Goal: Task Accomplishment & Management: Manage account settings

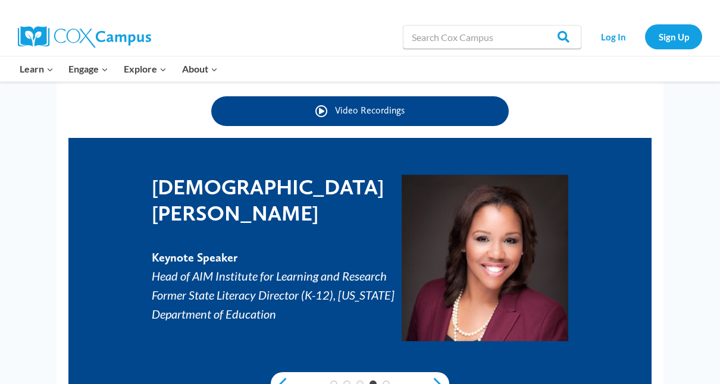
scroll to position [608, 0]
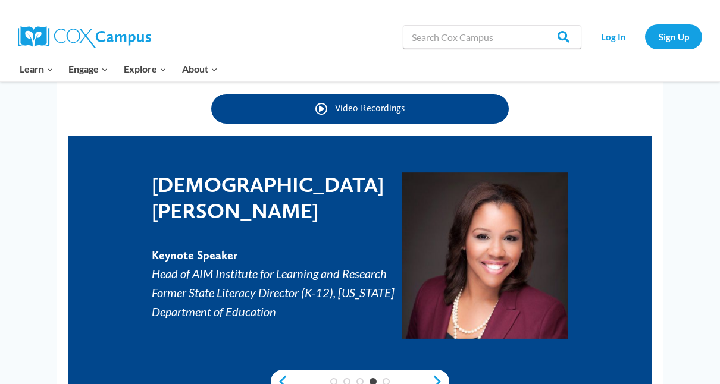
click at [411, 108] on link "Video Recordings" at bounding box center [360, 109] width 298 height 30
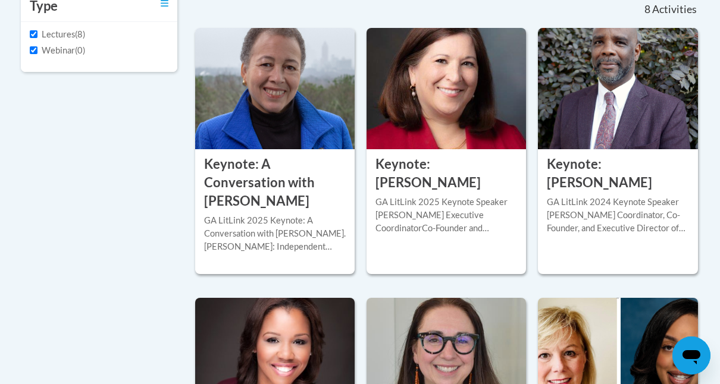
scroll to position [278, 0]
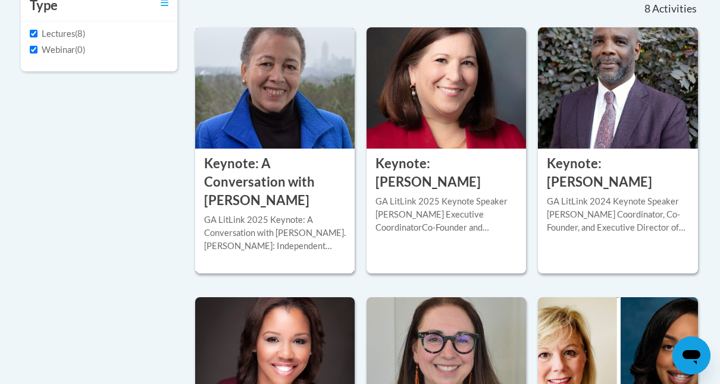
click at [268, 187] on h3 "Keynote: A Conversation with Dr. Beverly Daniel Tatum" at bounding box center [275, 182] width 142 height 55
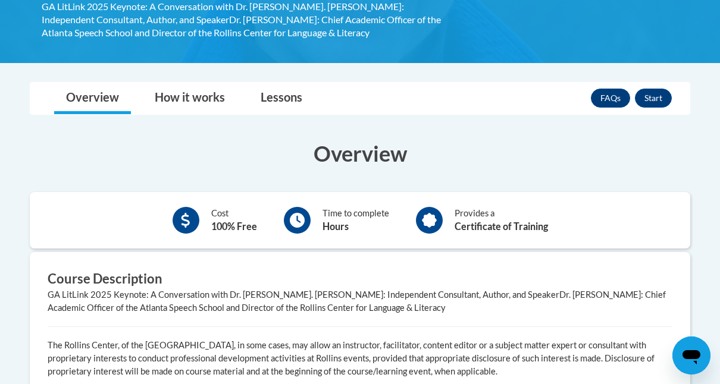
scroll to position [268, 0]
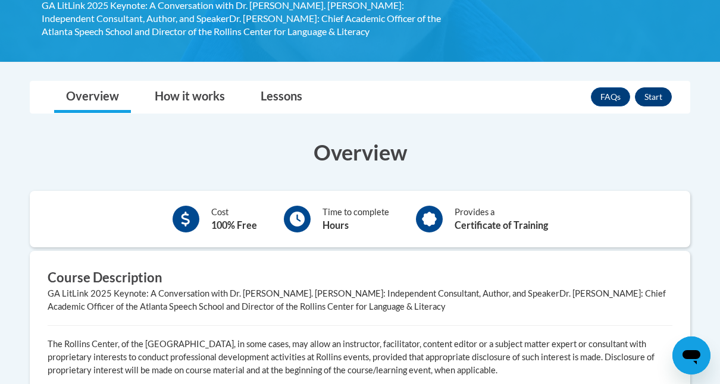
click at [653, 97] on button "Start" at bounding box center [653, 96] width 37 height 19
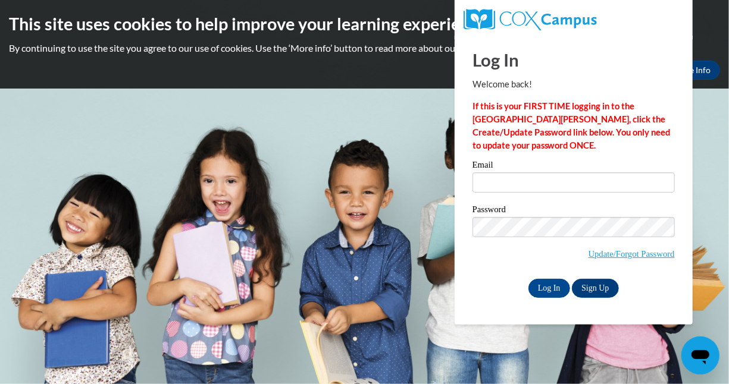
click at [510, 187] on input "Email" at bounding box center [574, 183] width 202 height 20
type input "[PERSON_NAME][EMAIL_ADDRESS][DOMAIN_NAME]"
click at [554, 290] on input "Log In" at bounding box center [549, 288] width 42 height 19
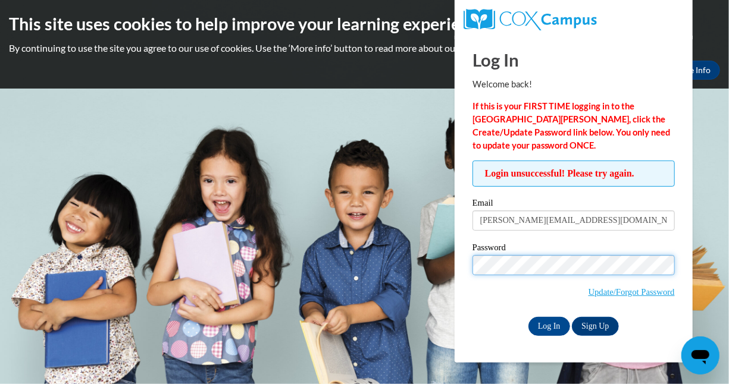
click at [528, 317] on input "Log In" at bounding box center [549, 326] width 42 height 19
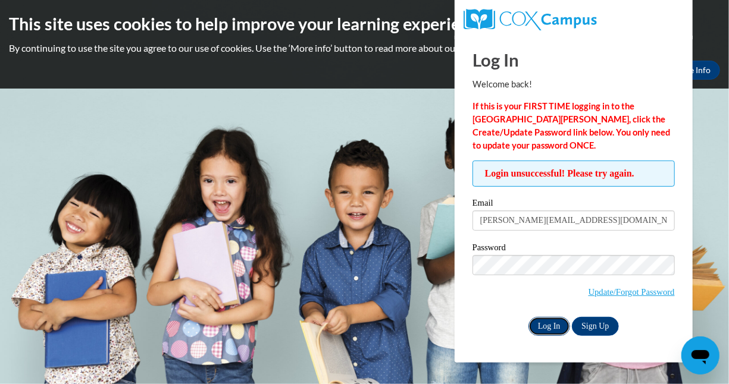
click at [534, 317] on input "Log In" at bounding box center [549, 326] width 42 height 19
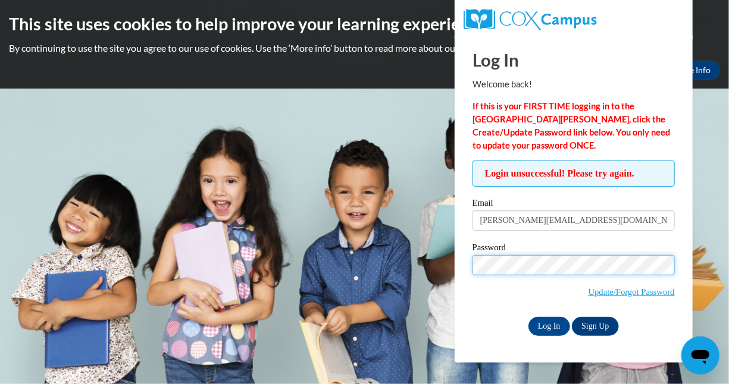
click at [528, 317] on input "Log In" at bounding box center [549, 326] width 42 height 19
click at [596, 286] on span "Update/Forgot Password" at bounding box center [632, 292] width 86 height 13
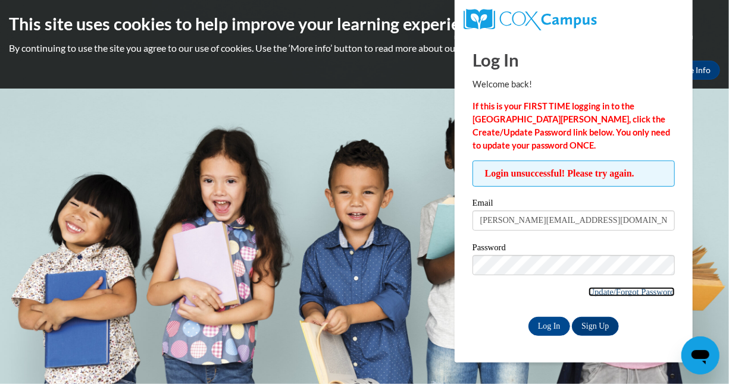
click at [612, 290] on link "Update/Forgot Password" at bounding box center [632, 292] width 86 height 10
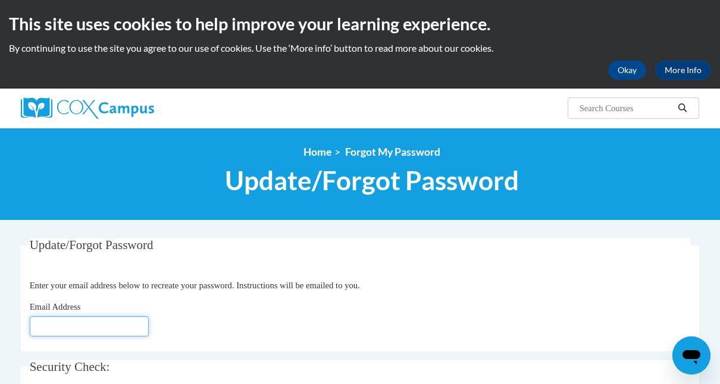
click at [120, 327] on input "Email Address" at bounding box center [89, 327] width 119 height 20
type input "debbie.callan0@gmail.com"
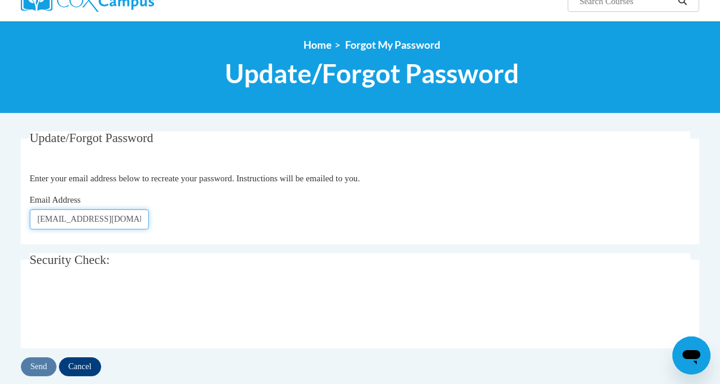
scroll to position [113, 0]
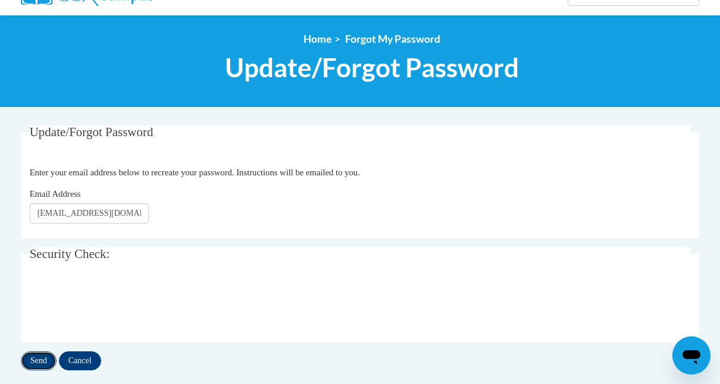
click at [35, 358] on input "Send" at bounding box center [39, 361] width 36 height 19
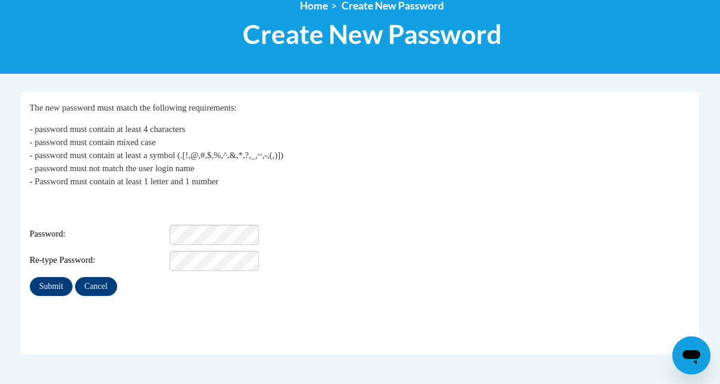
scroll to position [148, 0]
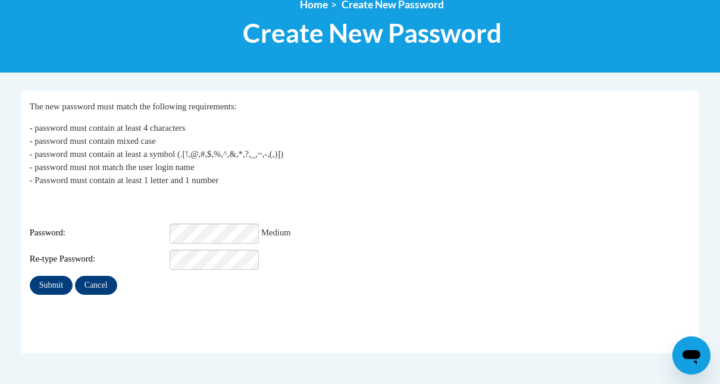
click at [386, 237] on div "Login: debbie.callan0@gmail.com Password: Medium Re-type Password:" at bounding box center [360, 233] width 661 height 74
click at [65, 276] on input "Submit" at bounding box center [51, 285] width 43 height 19
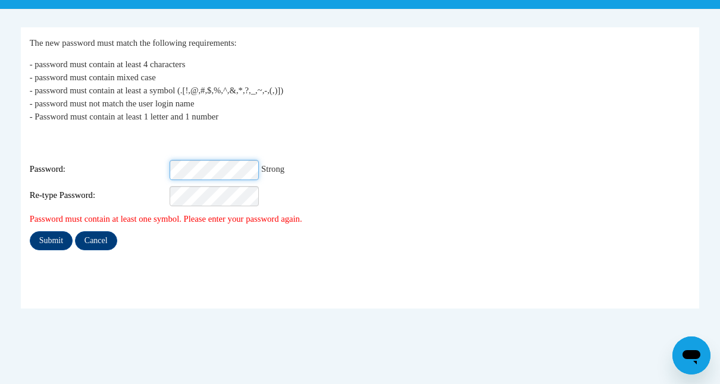
scroll to position [213, 0]
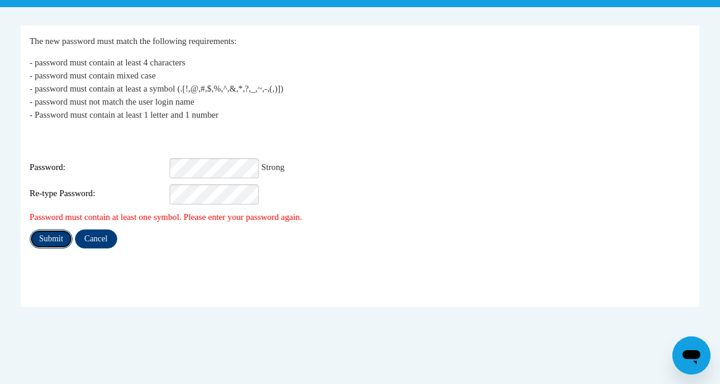
click at [45, 230] on input "Submit" at bounding box center [51, 239] width 43 height 19
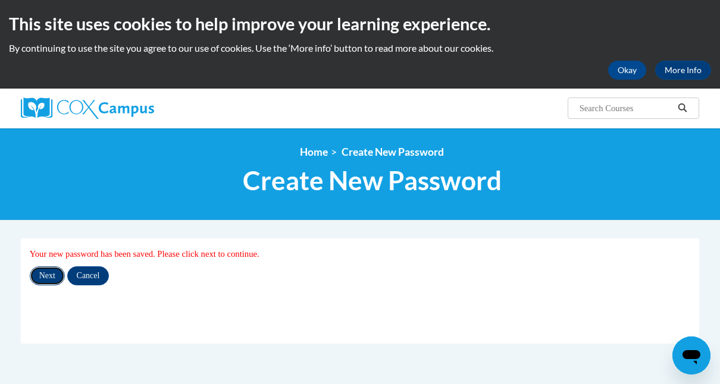
click at [52, 276] on input "Next" at bounding box center [47, 276] width 35 height 19
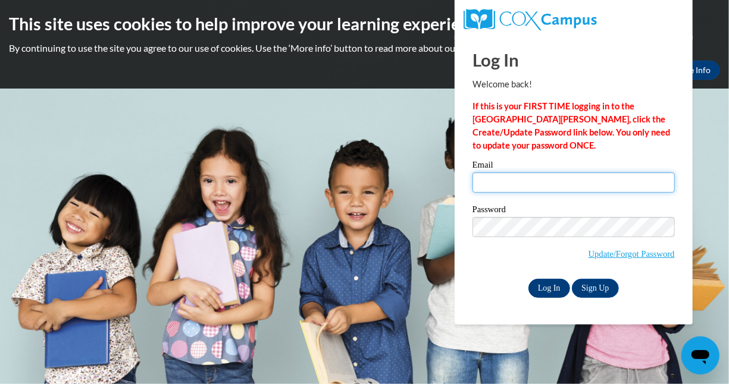
type input "[PERSON_NAME][EMAIL_ADDRESS][DOMAIN_NAME]"
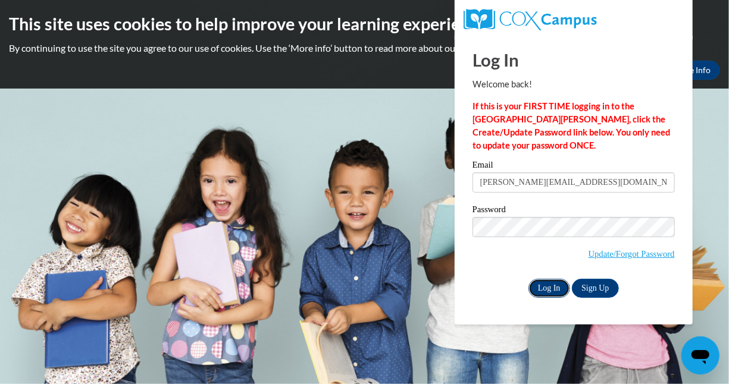
click at [548, 287] on input "Log In" at bounding box center [549, 288] width 42 height 19
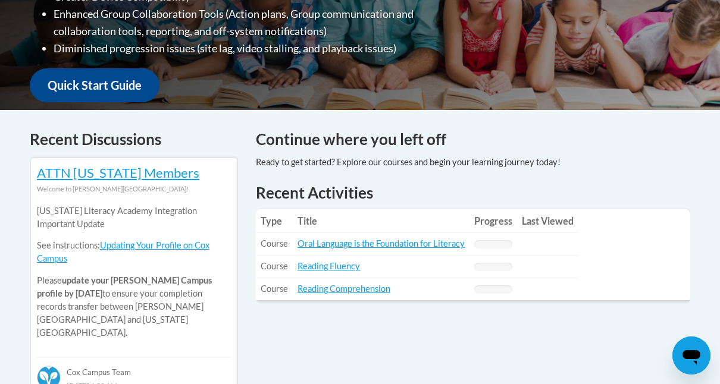
scroll to position [392, 0]
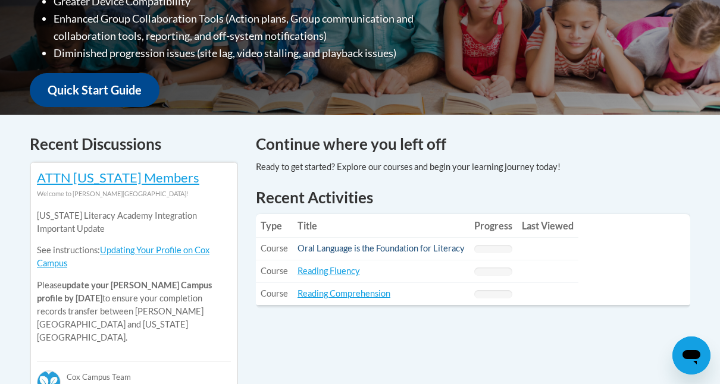
click at [433, 250] on link "Oral Language is the Foundation for Literacy" at bounding box center [381, 248] width 167 height 10
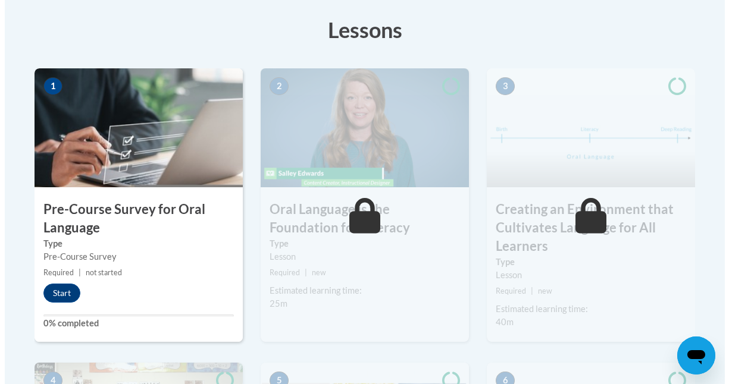
scroll to position [361, 0]
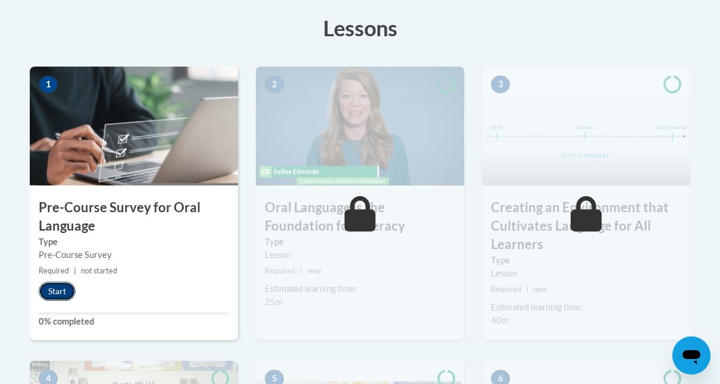
click at [62, 288] on button "Start" at bounding box center [57, 291] width 37 height 19
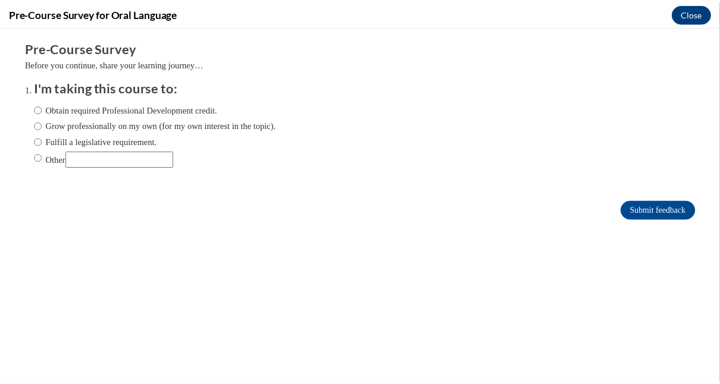
scroll to position [0, 0]
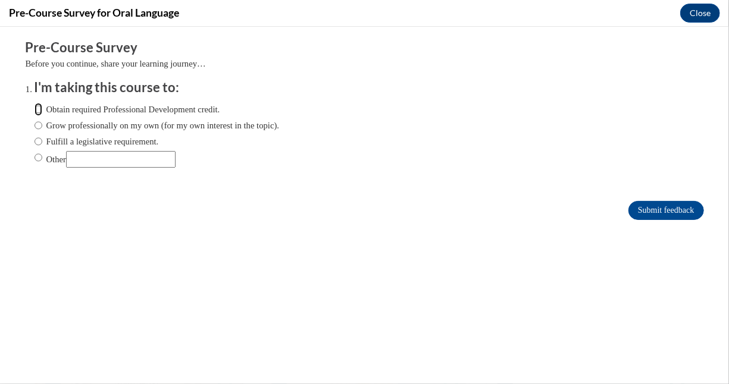
click at [35, 109] on input "Obtain required Professional Development credit." at bounding box center [39, 108] width 8 height 13
radio input "true"
click at [35, 109] on input "Obtain required Professional Development credit." at bounding box center [39, 108] width 8 height 13
click at [35, 108] on input "Obtain required Professional Development credit." at bounding box center [39, 108] width 8 height 13
click at [712, 18] on button "Close" at bounding box center [700, 13] width 40 height 19
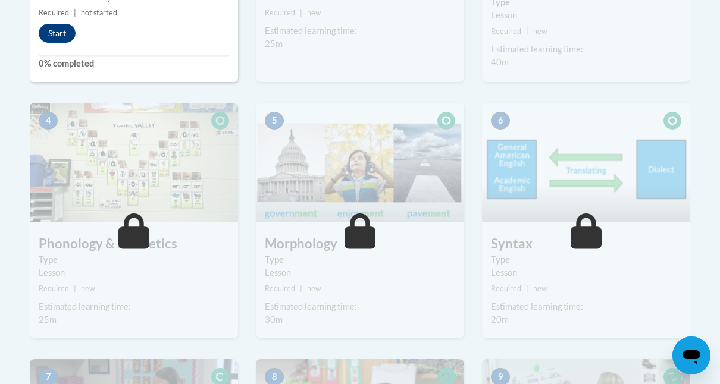
scroll to position [627, 0]
